Goal: Check status: Check status

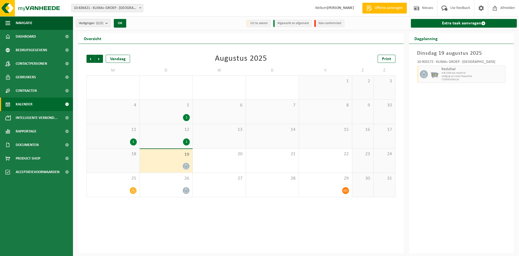
click at [177, 112] on div "5 1" at bounding box center [166, 112] width 53 height 24
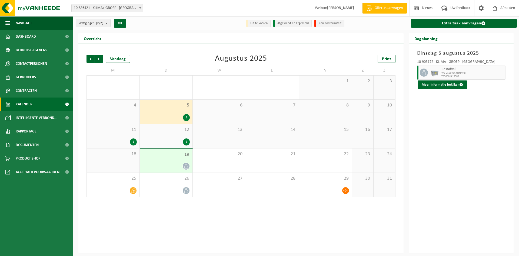
click at [184, 136] on div "12 1" at bounding box center [166, 136] width 53 height 24
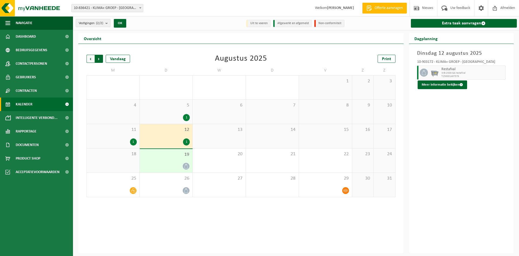
click at [90, 58] on span "Vorige" at bounding box center [91, 59] width 8 height 8
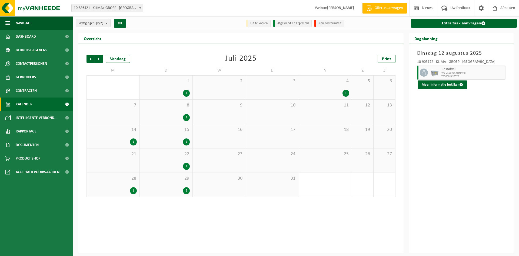
click at [90, 58] on span "Vorige" at bounding box center [91, 59] width 8 height 8
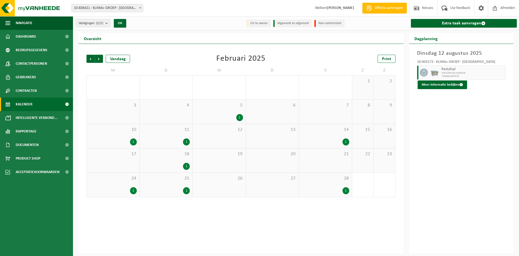
click at [90, 58] on span "Vorige" at bounding box center [91, 59] width 8 height 8
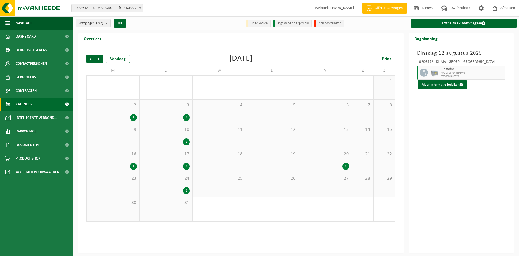
click at [90, 58] on span "Vorige" at bounding box center [91, 59] width 8 height 8
click at [99, 57] on span "Volgende" at bounding box center [99, 59] width 8 height 8
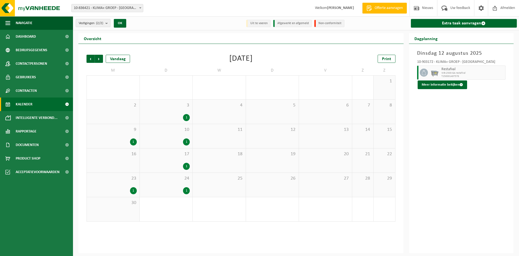
click at [99, 57] on span "Volgende" at bounding box center [99, 59] width 8 height 8
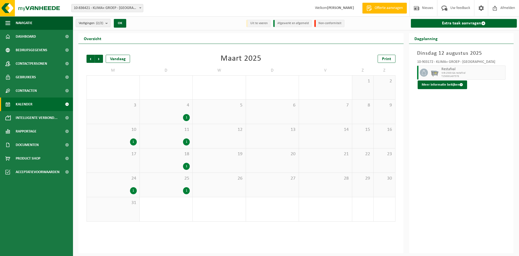
click at [99, 57] on span "Volgende" at bounding box center [99, 59] width 8 height 8
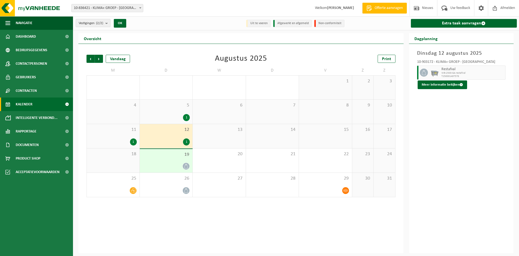
click at [290, 131] on span "14" at bounding box center [273, 130] width 48 height 6
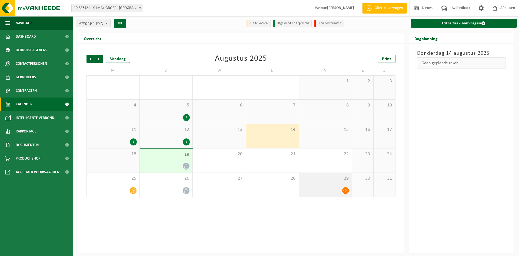
click at [343, 181] on div "29" at bounding box center [325, 185] width 53 height 24
